Goal: Task Accomplishment & Management: Manage account settings

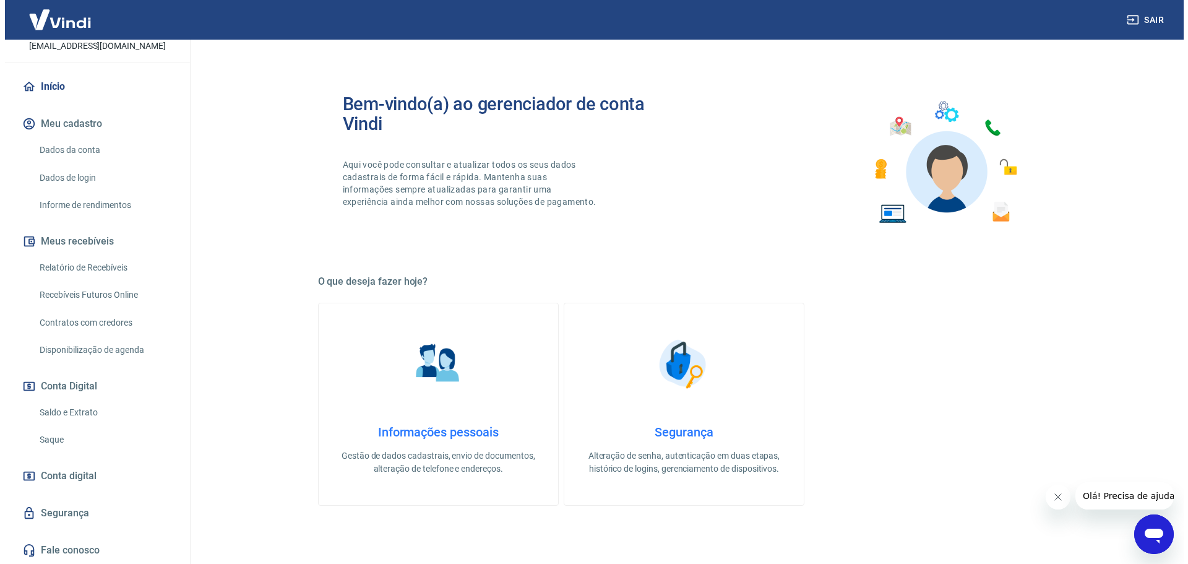
scroll to position [95, 0]
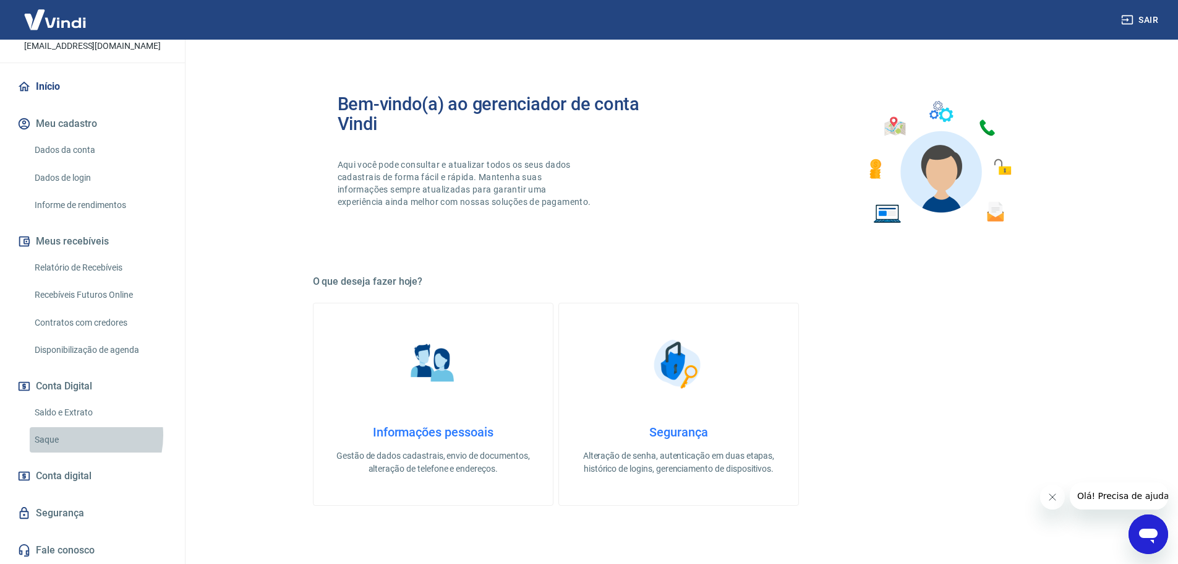
click at [70, 435] on link "Saque" at bounding box center [100, 439] width 140 height 25
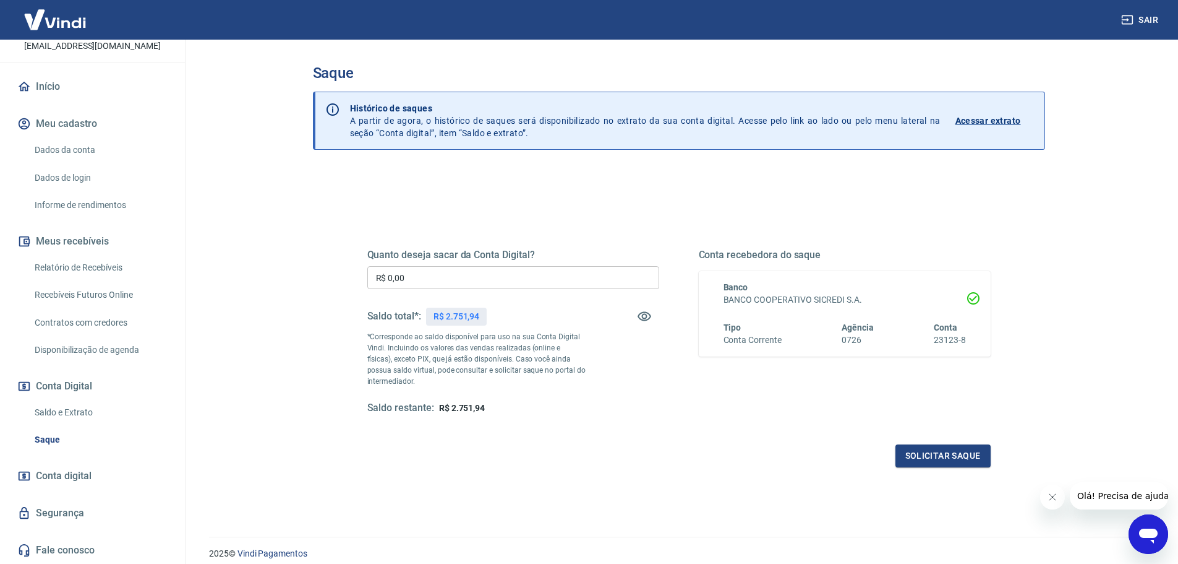
click at [449, 283] on input "R$ 0,00" at bounding box center [513, 277] width 292 height 23
click at [570, 272] on input "R$ 0,00" at bounding box center [513, 277] width 292 height 23
type input "R$ 2.751,94"
click at [933, 453] on button "Solicitar saque" at bounding box center [943, 455] width 95 height 23
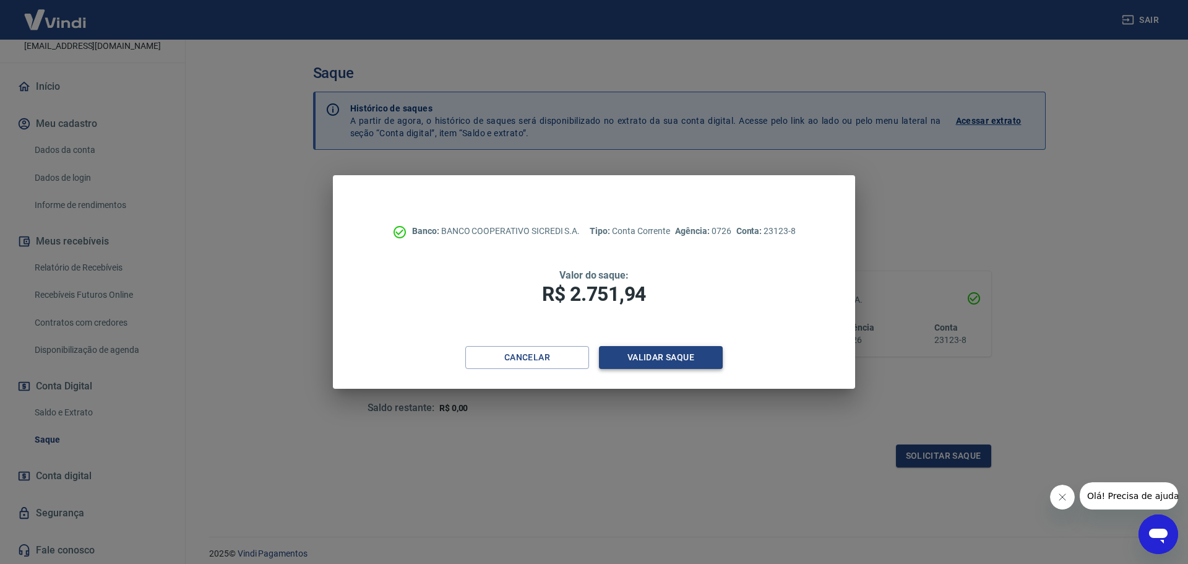
click at [706, 361] on button "Validar saque" at bounding box center [661, 357] width 124 height 23
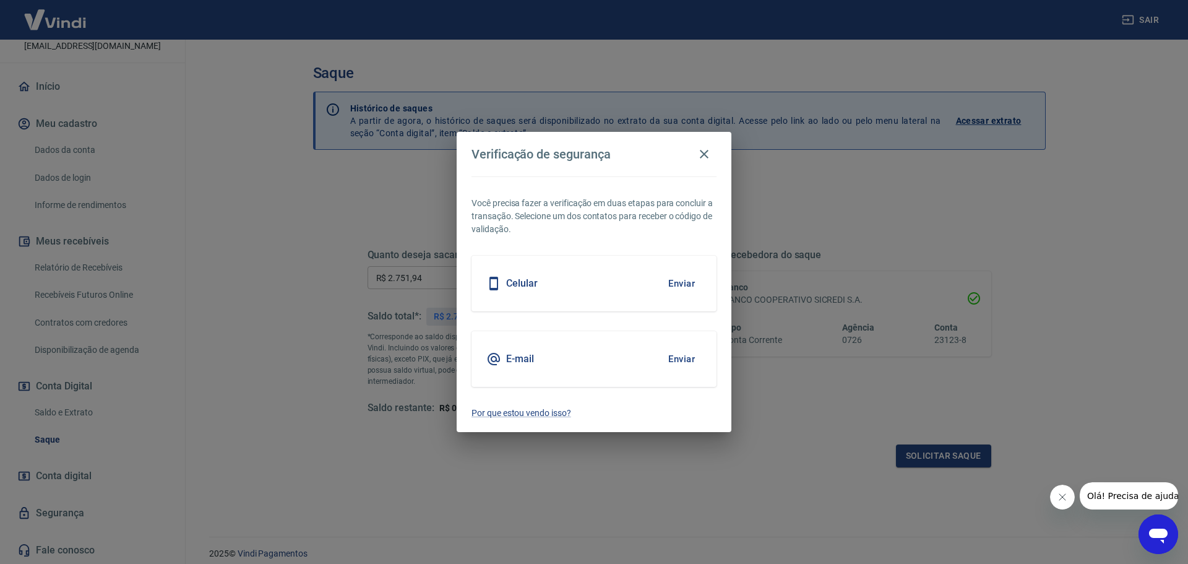
click at [680, 284] on button "Enviar" at bounding box center [681, 283] width 40 height 26
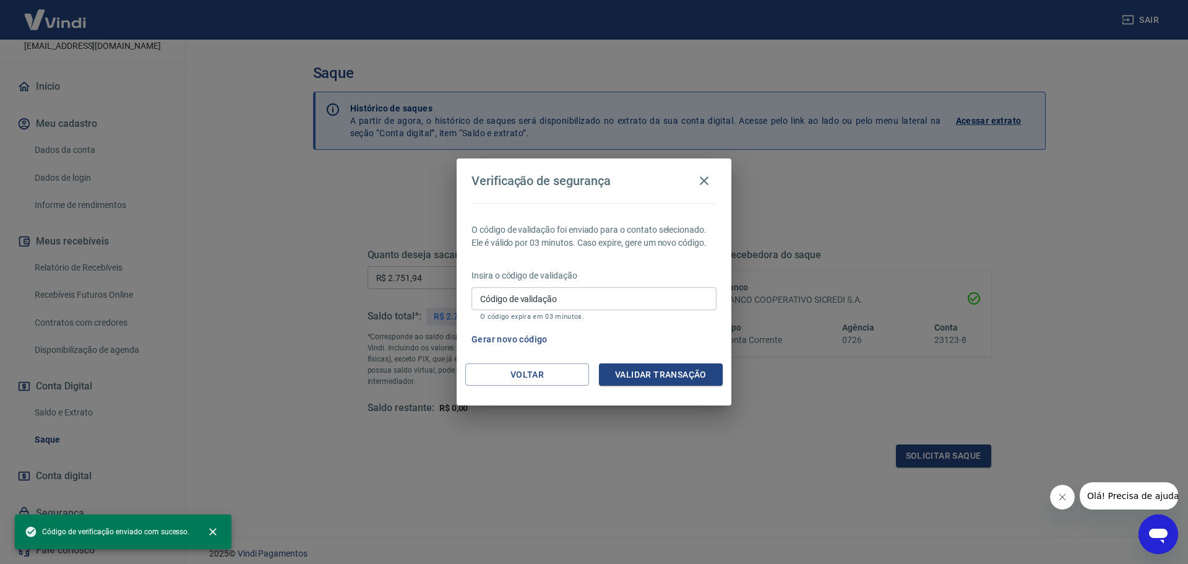
click at [577, 295] on input "Código de validação" at bounding box center [593, 298] width 245 height 23
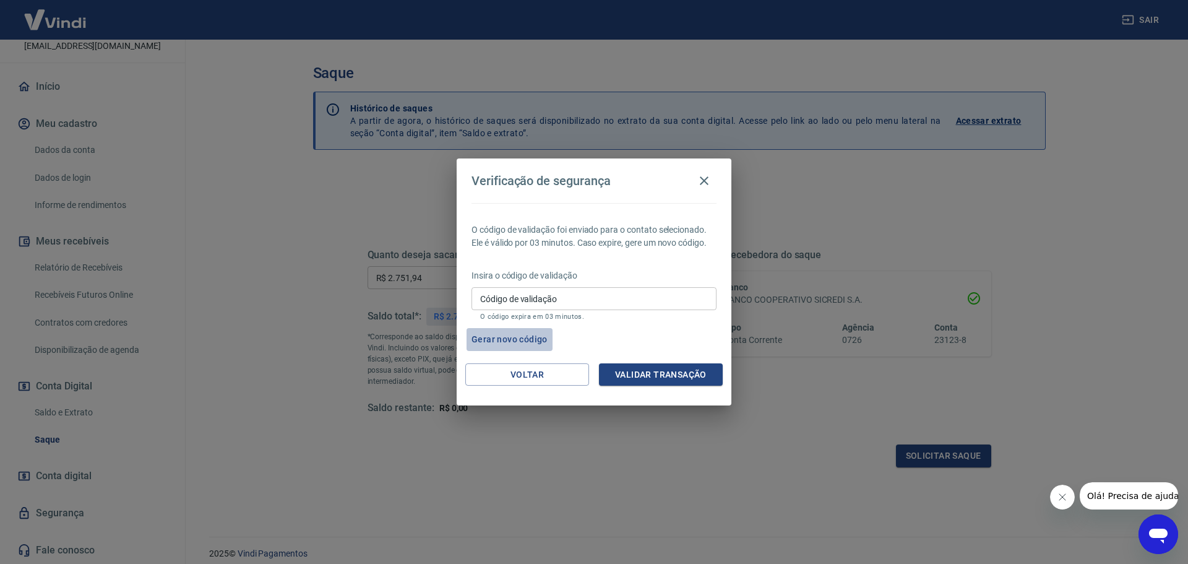
click at [499, 343] on button "Gerar novo código" at bounding box center [509, 339] width 86 height 23
click at [526, 376] on button "Voltar" at bounding box center [527, 374] width 124 height 23
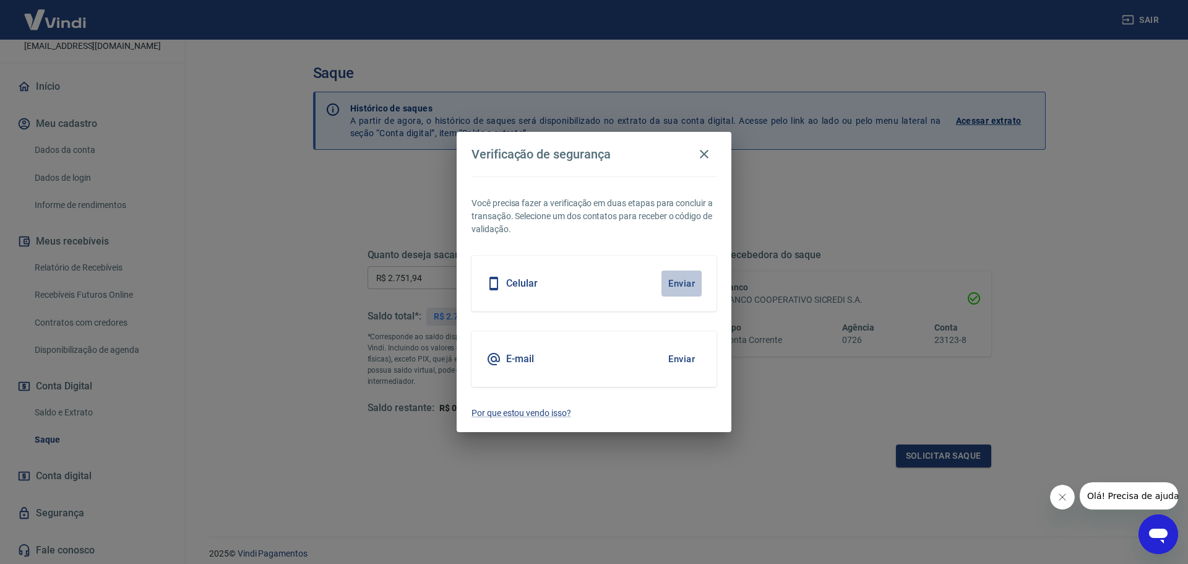
click at [682, 282] on button "Enviar" at bounding box center [681, 283] width 40 height 26
